Goal: Task Accomplishment & Management: Manage account settings

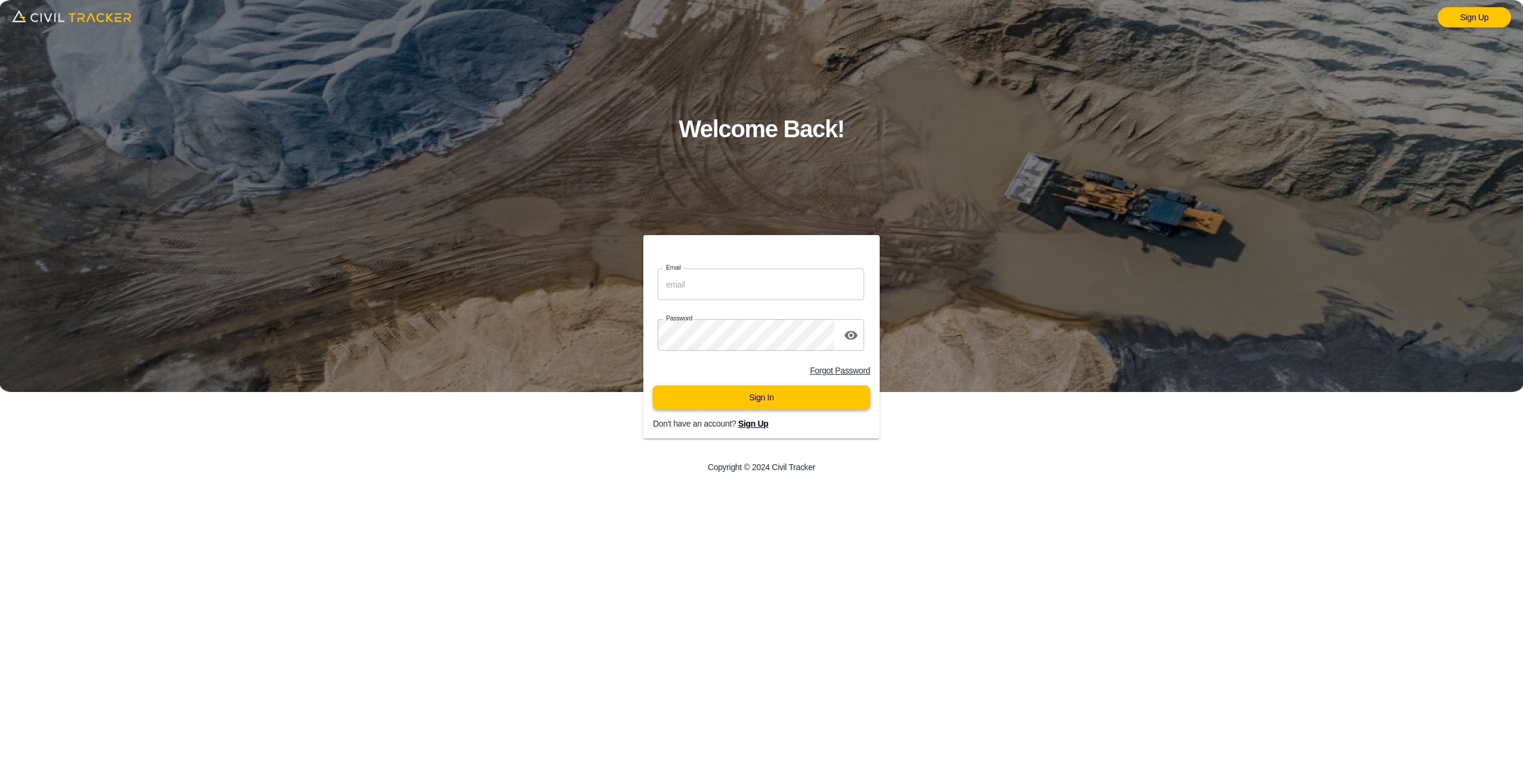
type input "[EMAIL_ADDRESS][DOMAIN_NAME]"
click at [741, 404] on button "Sign In" at bounding box center [761, 397] width 217 height 24
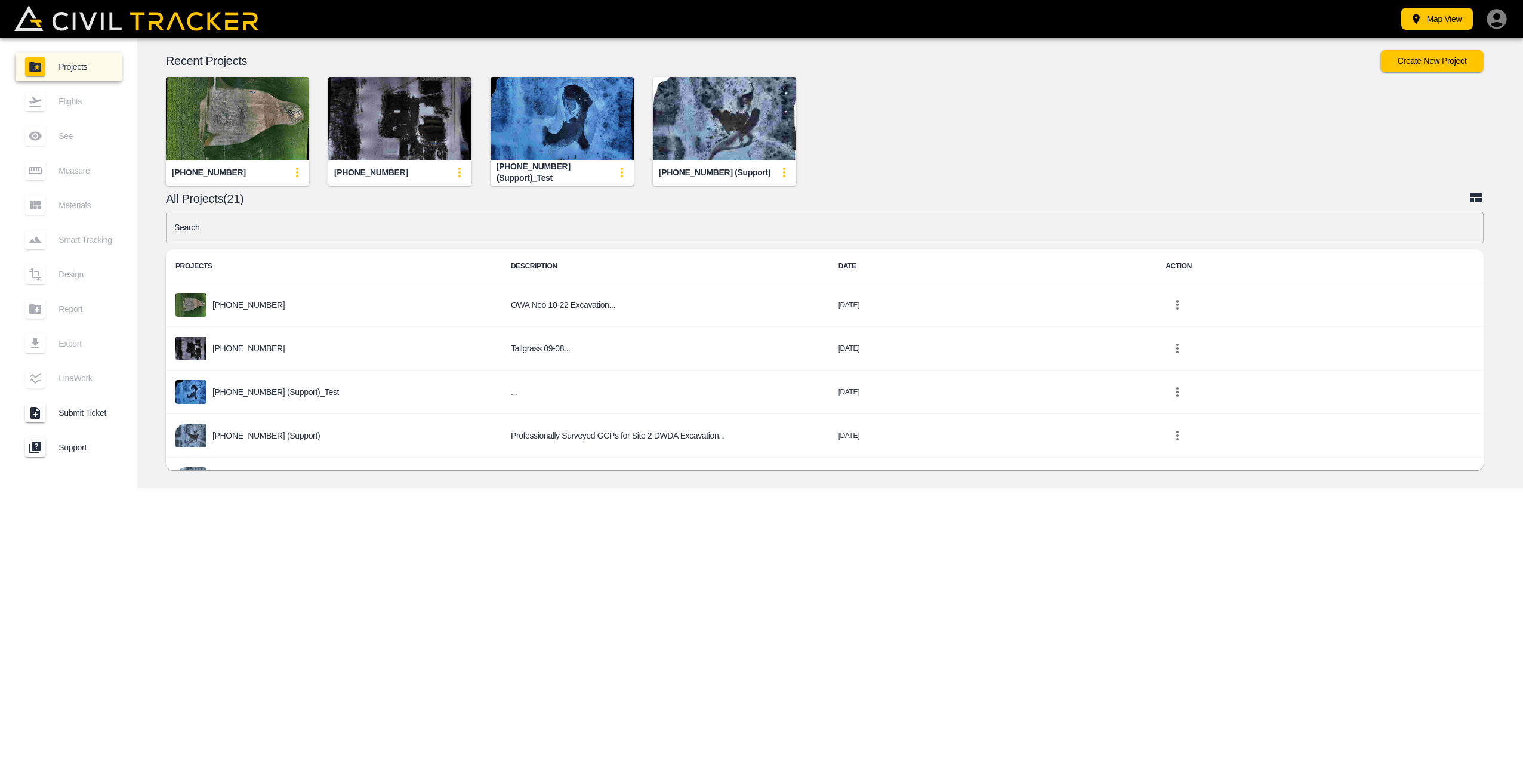
click at [251, 114] on img "button" at bounding box center [238, 118] width 143 height 83
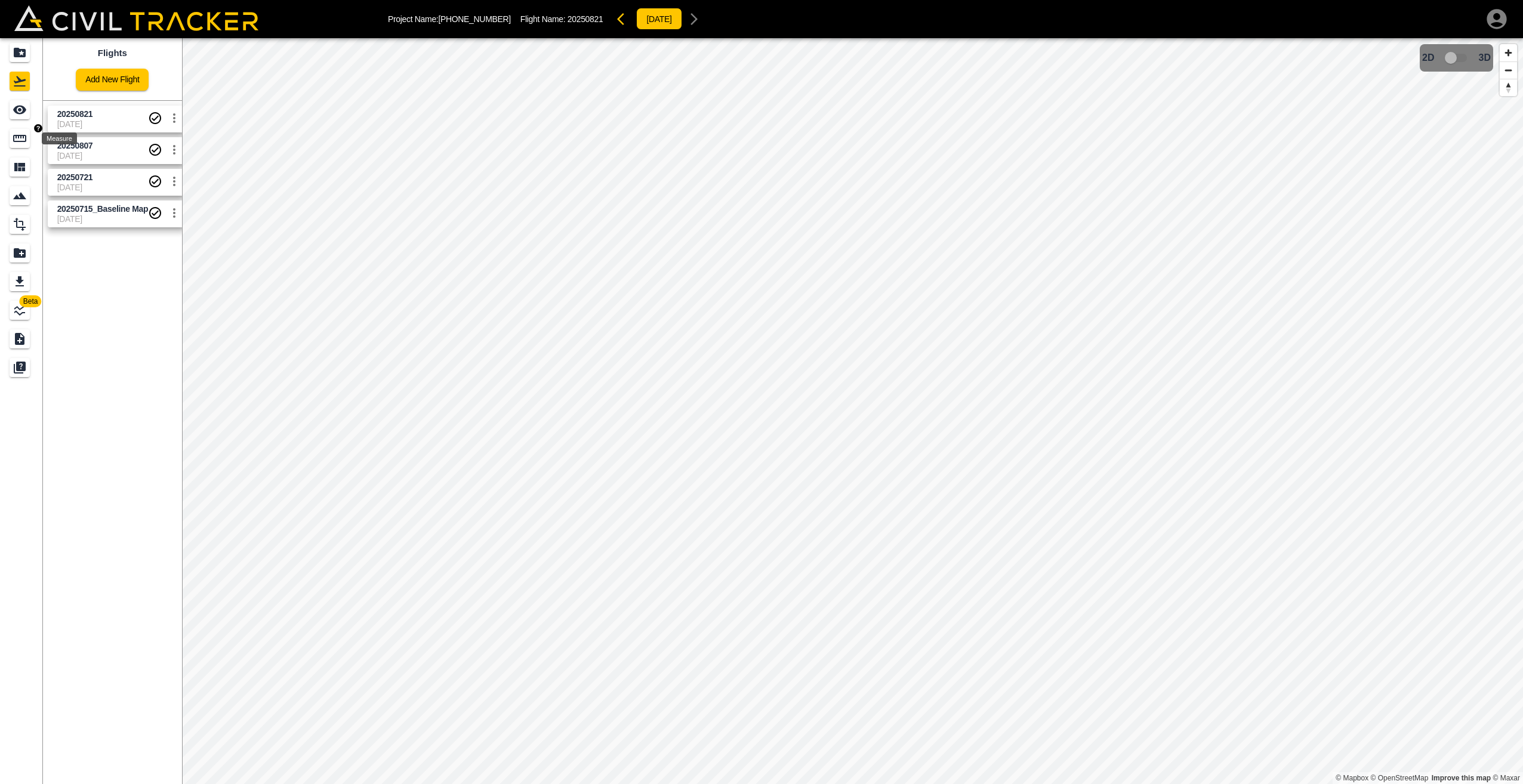
click at [20, 140] on icon "Measure" at bounding box center [20, 138] width 14 height 14
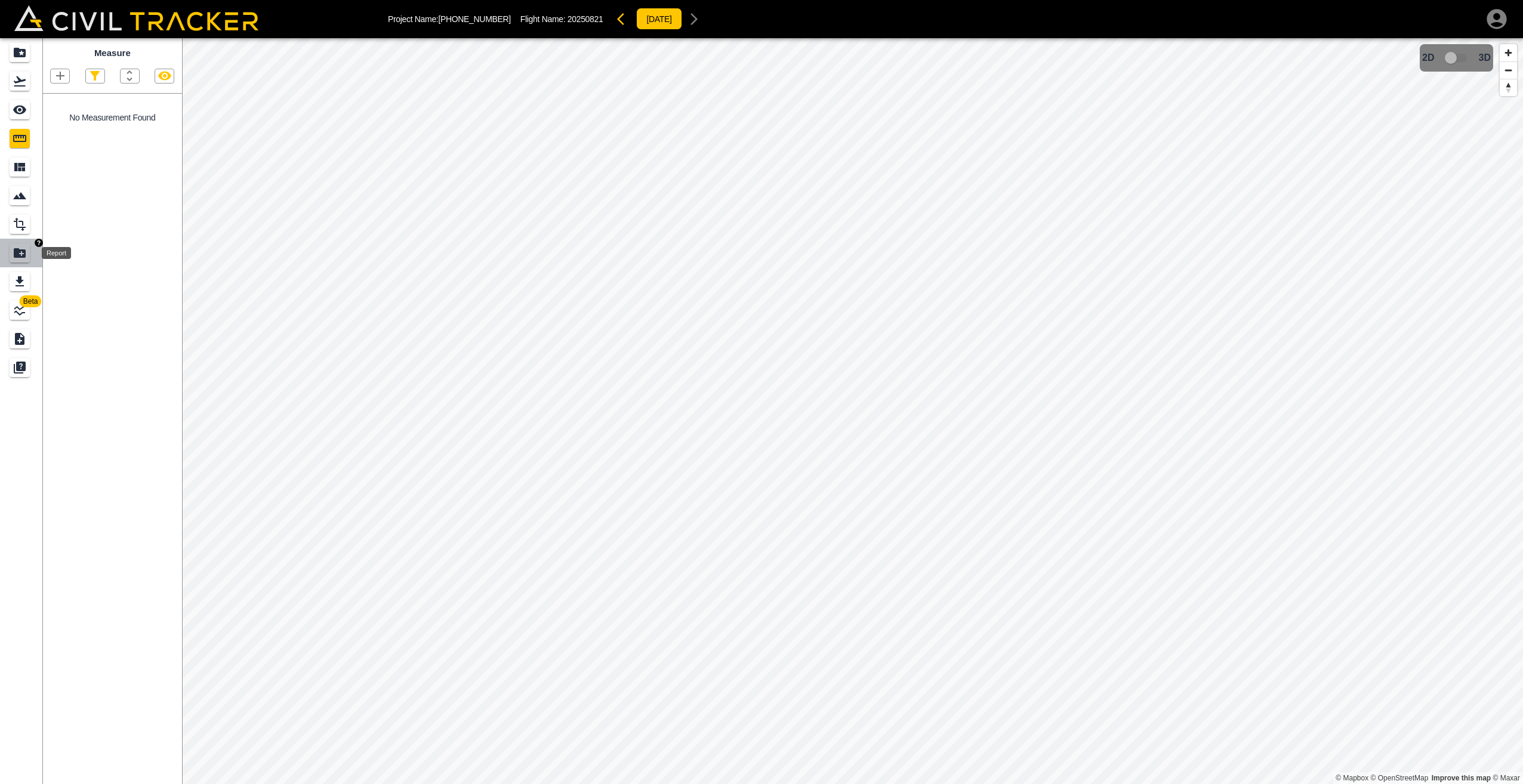
click at [18, 249] on icon "Report" at bounding box center [20, 253] width 12 height 9
click at [16, 169] on icon "Materials" at bounding box center [20, 167] width 11 height 8
click at [15, 143] on icon "Measure" at bounding box center [20, 138] width 14 height 14
click at [57, 71] on icon "button" at bounding box center [60, 75] width 14 height 14
click at [51, 132] on p "Polygon" at bounding box center [57, 133] width 29 height 9
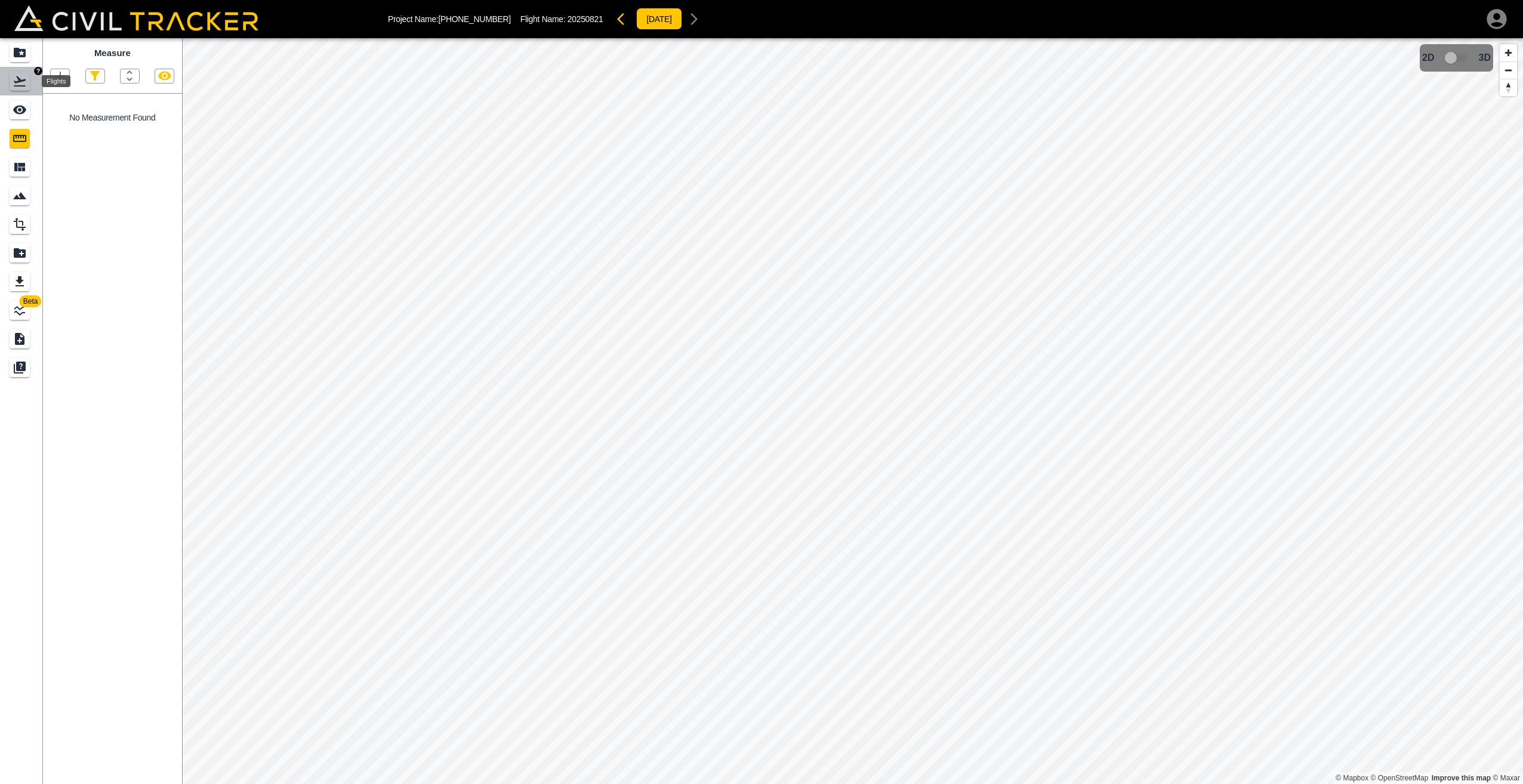
click at [20, 81] on icon "Flights" at bounding box center [20, 81] width 12 height 10
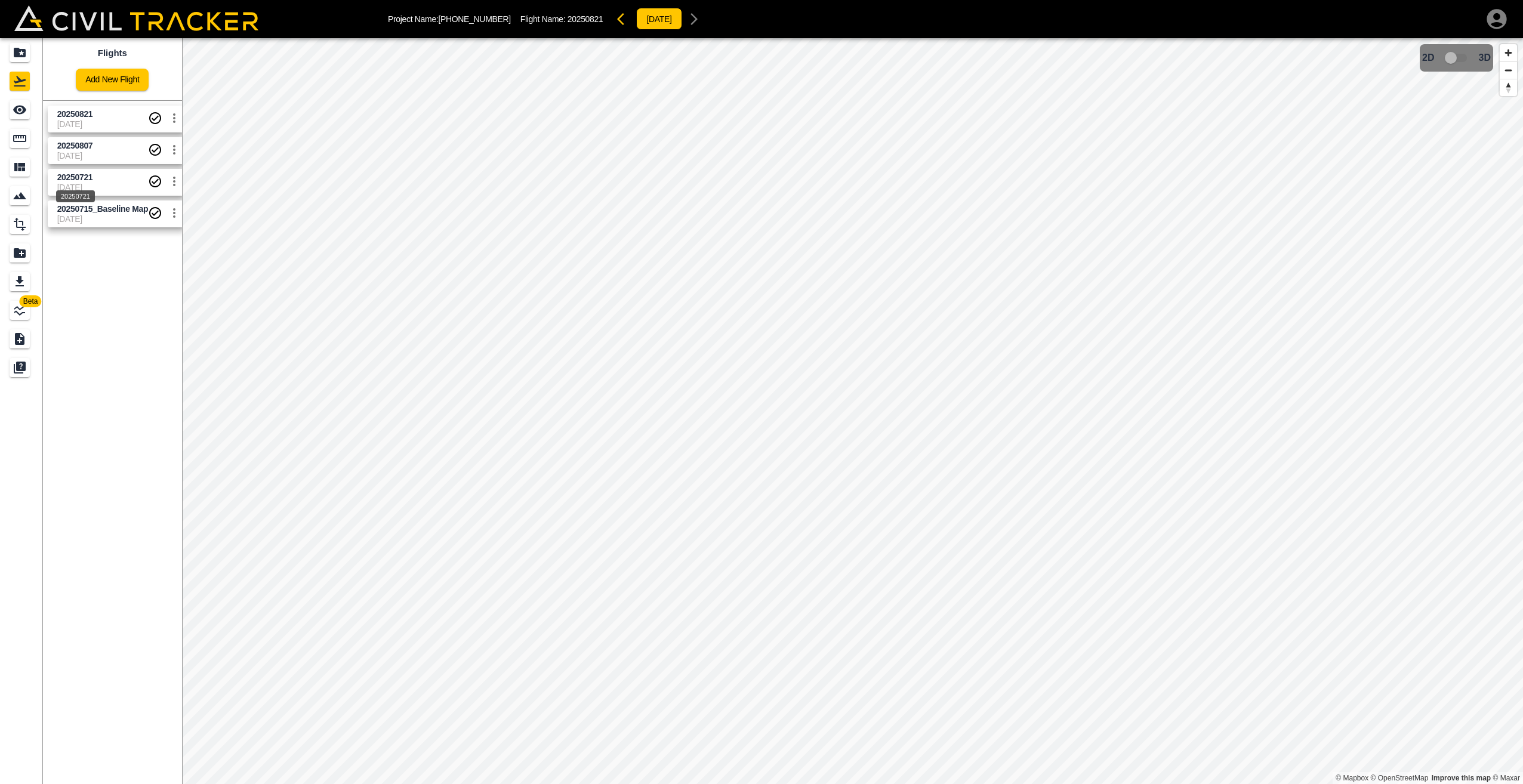
click at [92, 182] on span "20250721" at bounding box center [75, 177] width 36 height 9
click at [173, 178] on icon "settings" at bounding box center [174, 182] width 3 height 9
click at [173, 178] on div at bounding box center [761, 392] width 1523 height 784
click at [17, 108] on icon "See" at bounding box center [20, 110] width 13 height 9
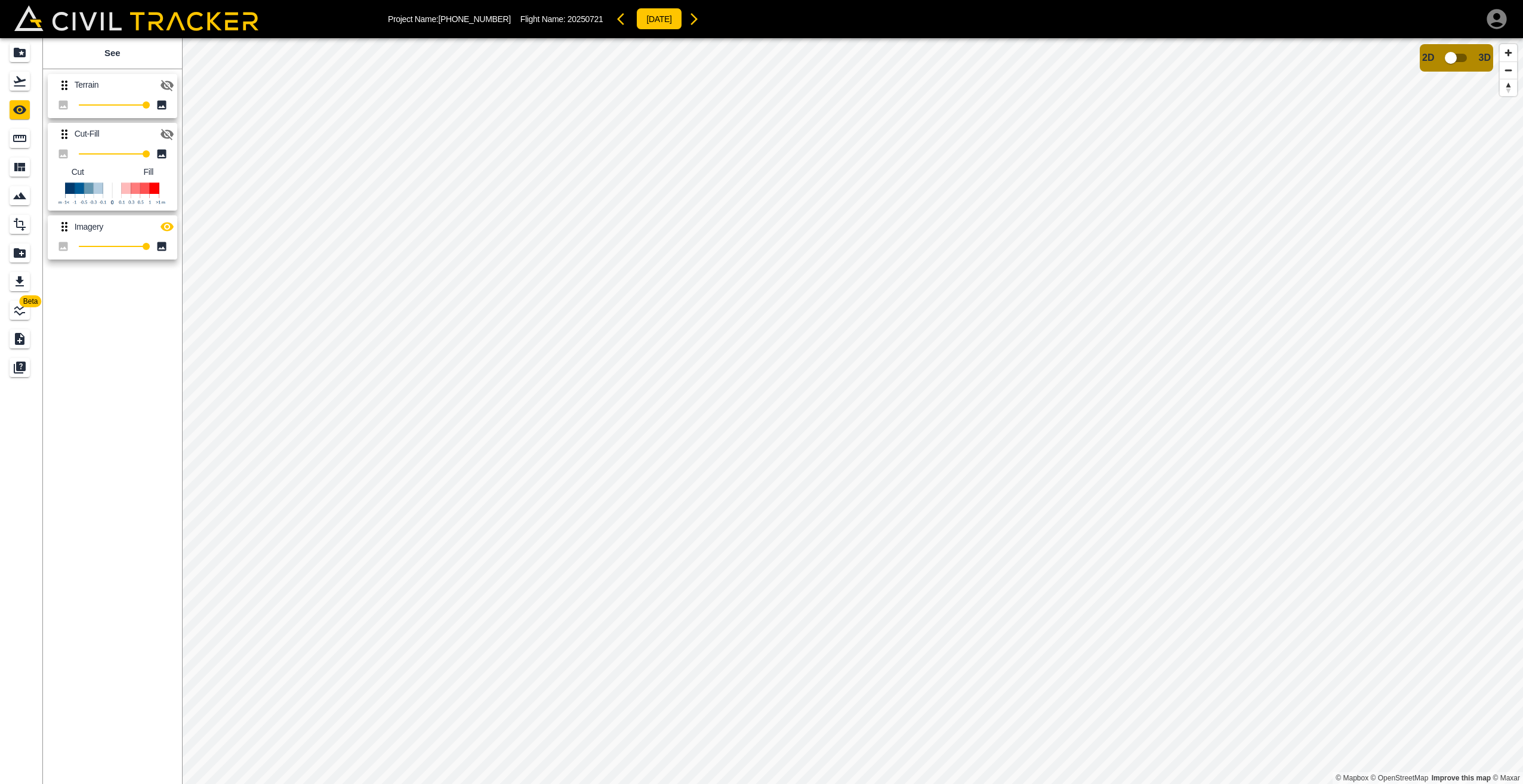
click at [167, 86] on icon "button" at bounding box center [168, 85] width 13 height 11
click at [21, 79] on icon "Flights" at bounding box center [20, 81] width 14 height 14
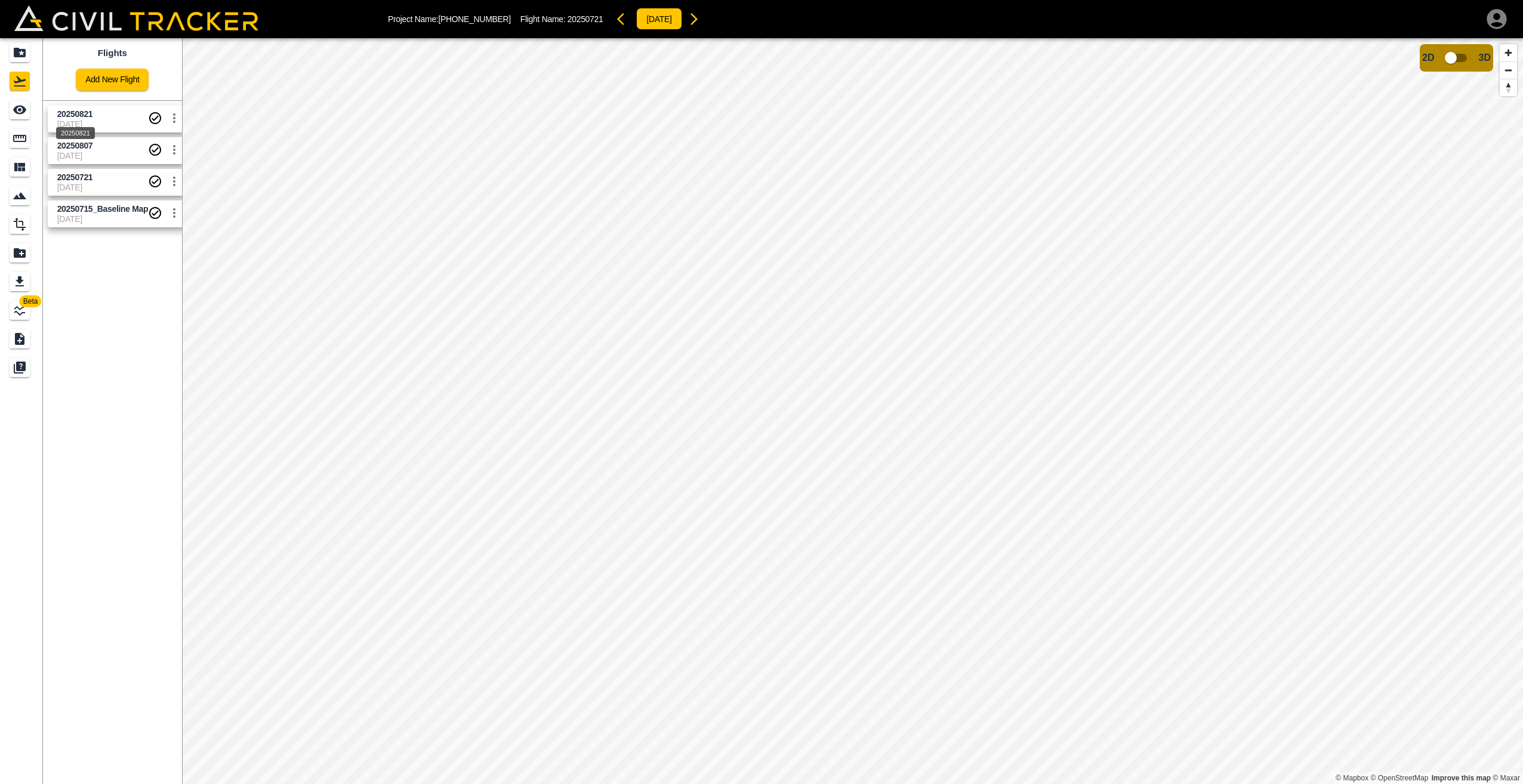
click at [77, 118] on span "20250821" at bounding box center [75, 114] width 36 height 9
click at [85, 154] on span "2025-08-07" at bounding box center [103, 155] width 92 height 9
click at [15, 143] on icon "Measure" at bounding box center [20, 138] width 14 height 14
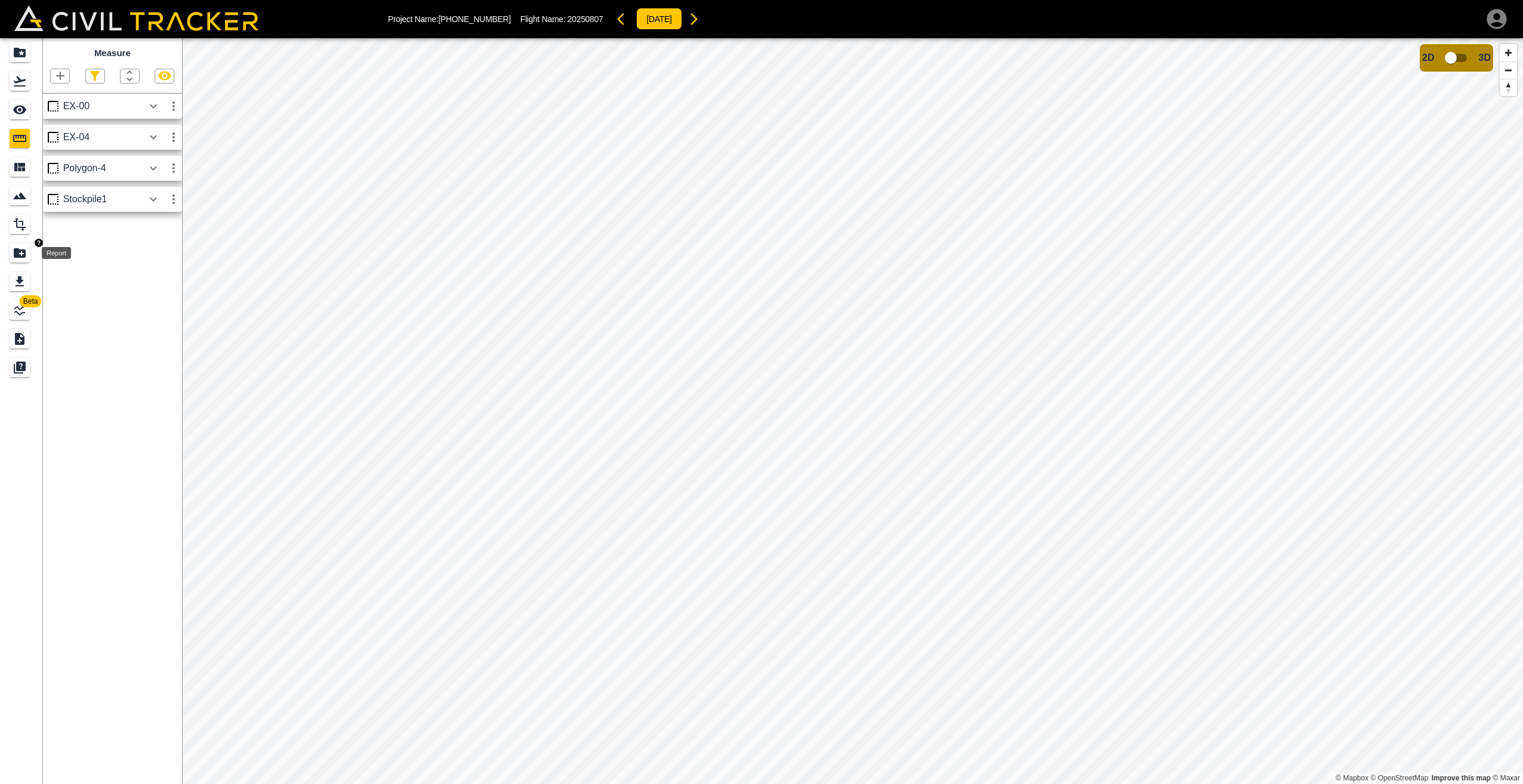
click at [18, 255] on icon "Report" at bounding box center [20, 253] width 12 height 9
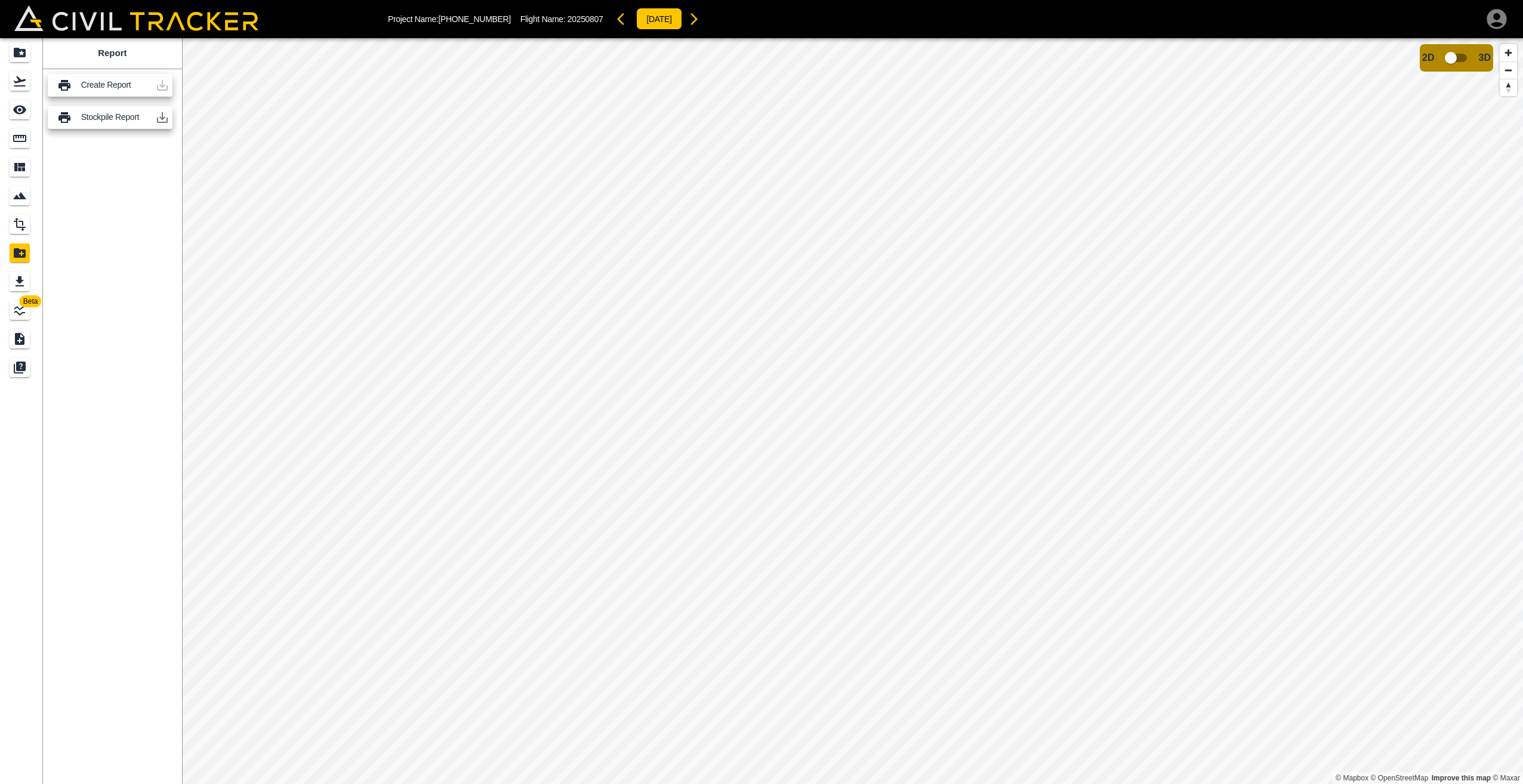
click at [159, 118] on icon "button" at bounding box center [162, 117] width 14 height 14
click at [1502, 22] on icon "button" at bounding box center [1496, 18] width 20 height 20
click at [1408, 103] on p "Sign out" at bounding box center [1398, 107] width 29 height 9
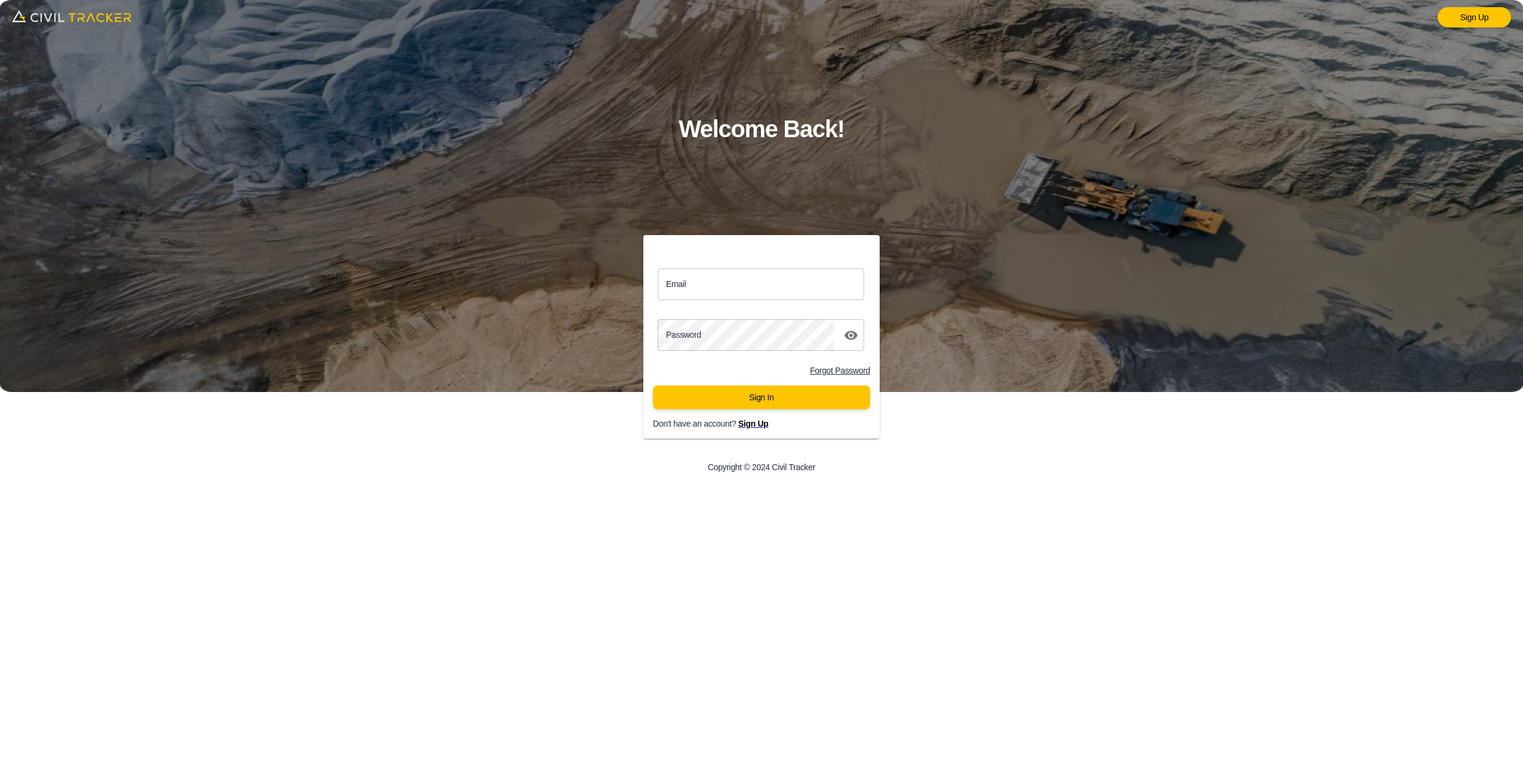
type input "[EMAIL_ADDRESS][DOMAIN_NAME]"
